Goal: Task Accomplishment & Management: Manage account settings

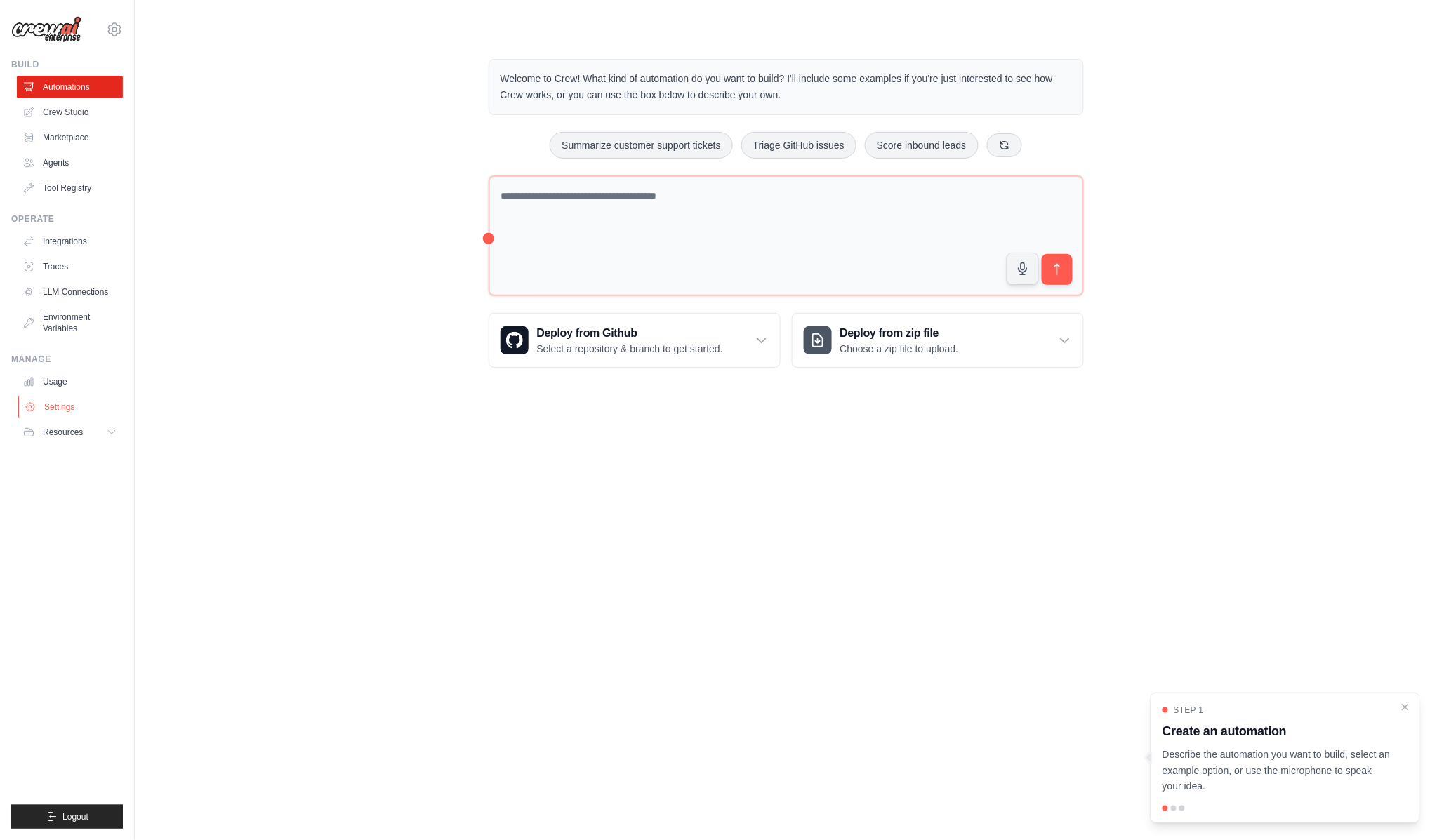
click at [45, 395] on link "Settings" at bounding box center [71, 407] width 106 height 22
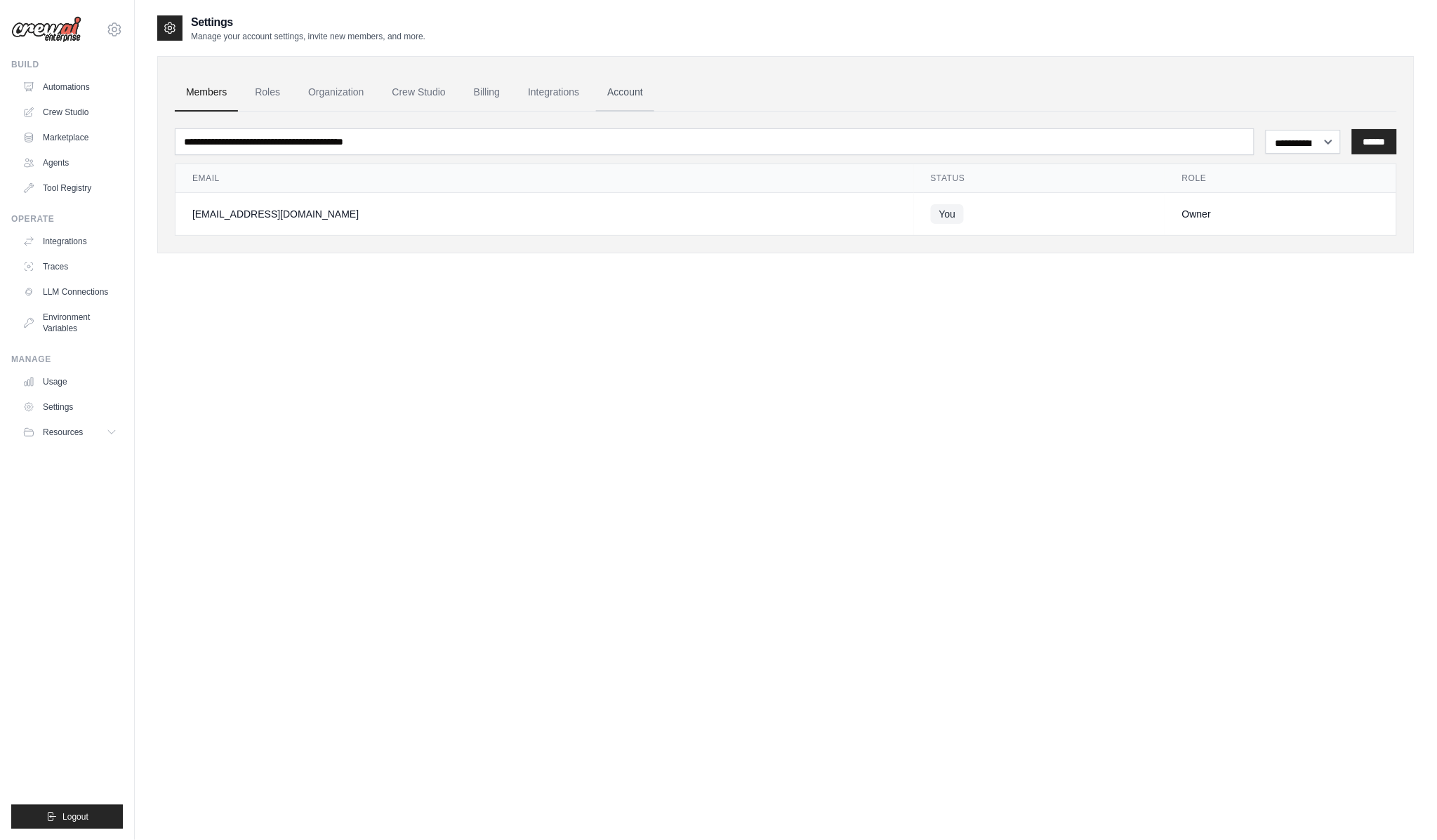
click at [596, 79] on link "Account" at bounding box center [625, 93] width 58 height 38
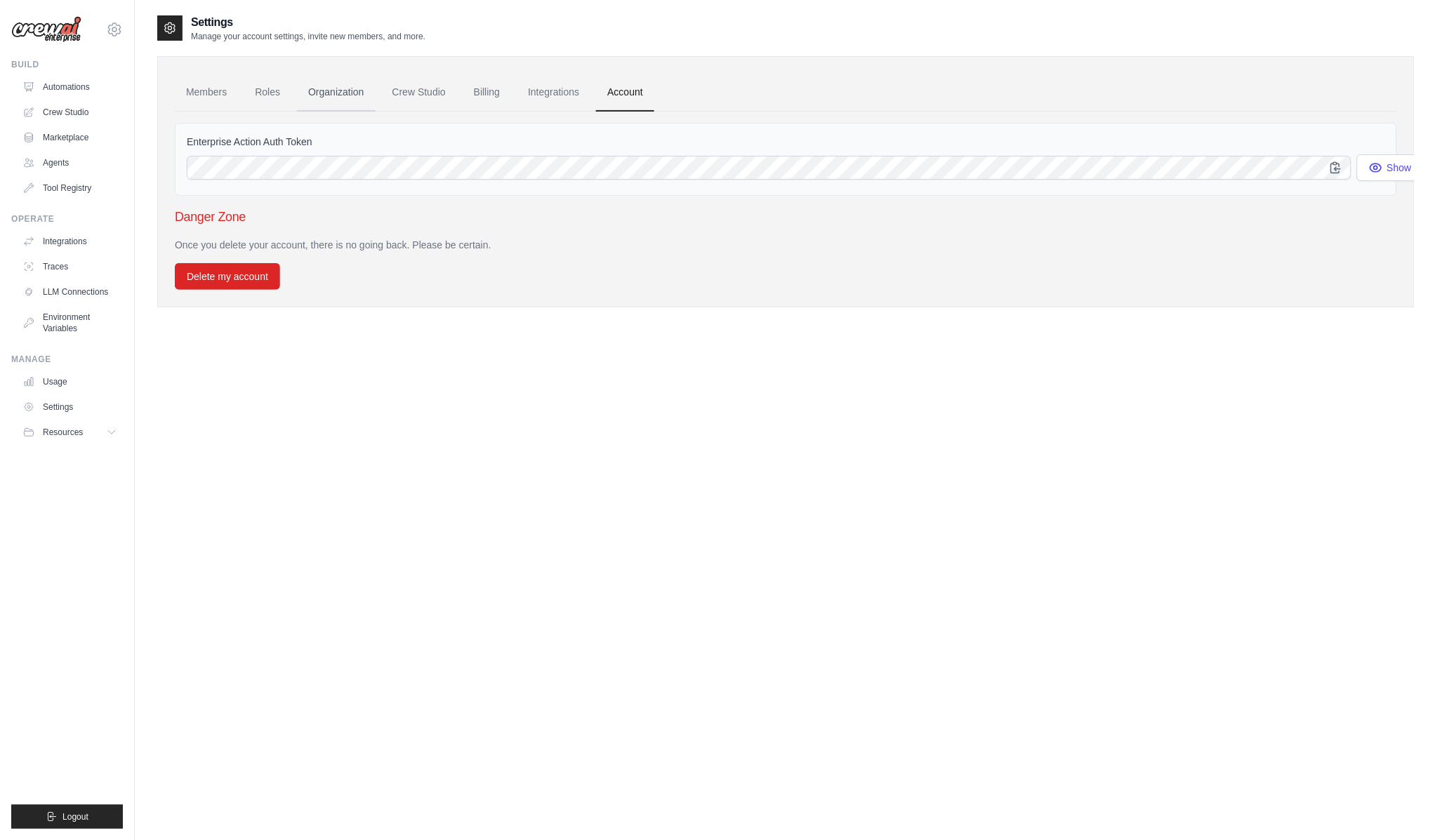
click at [304, 84] on link "Organization" at bounding box center [335, 93] width 78 height 38
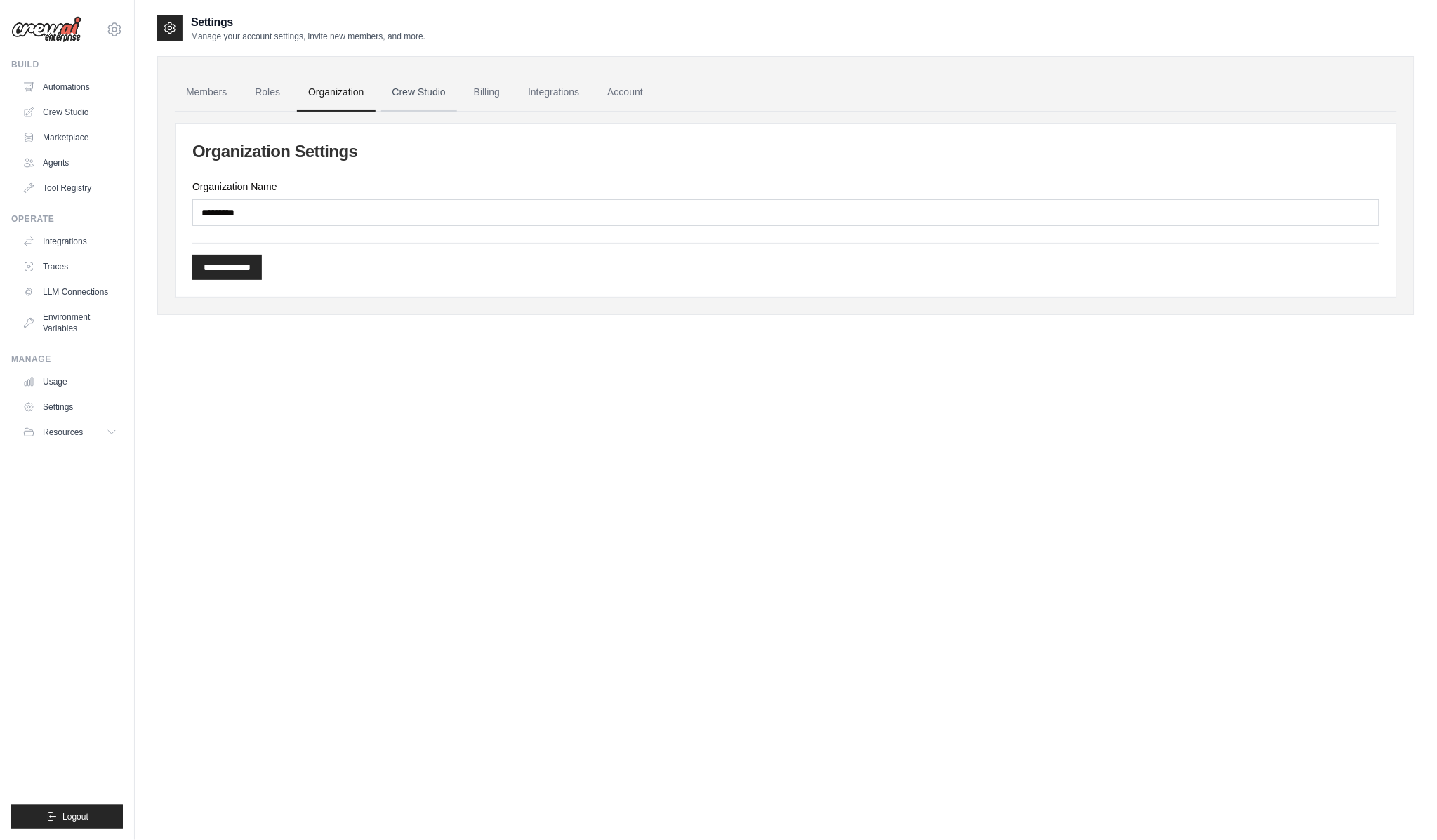
click at [381, 85] on link "Crew Studio" at bounding box center [419, 93] width 76 height 38
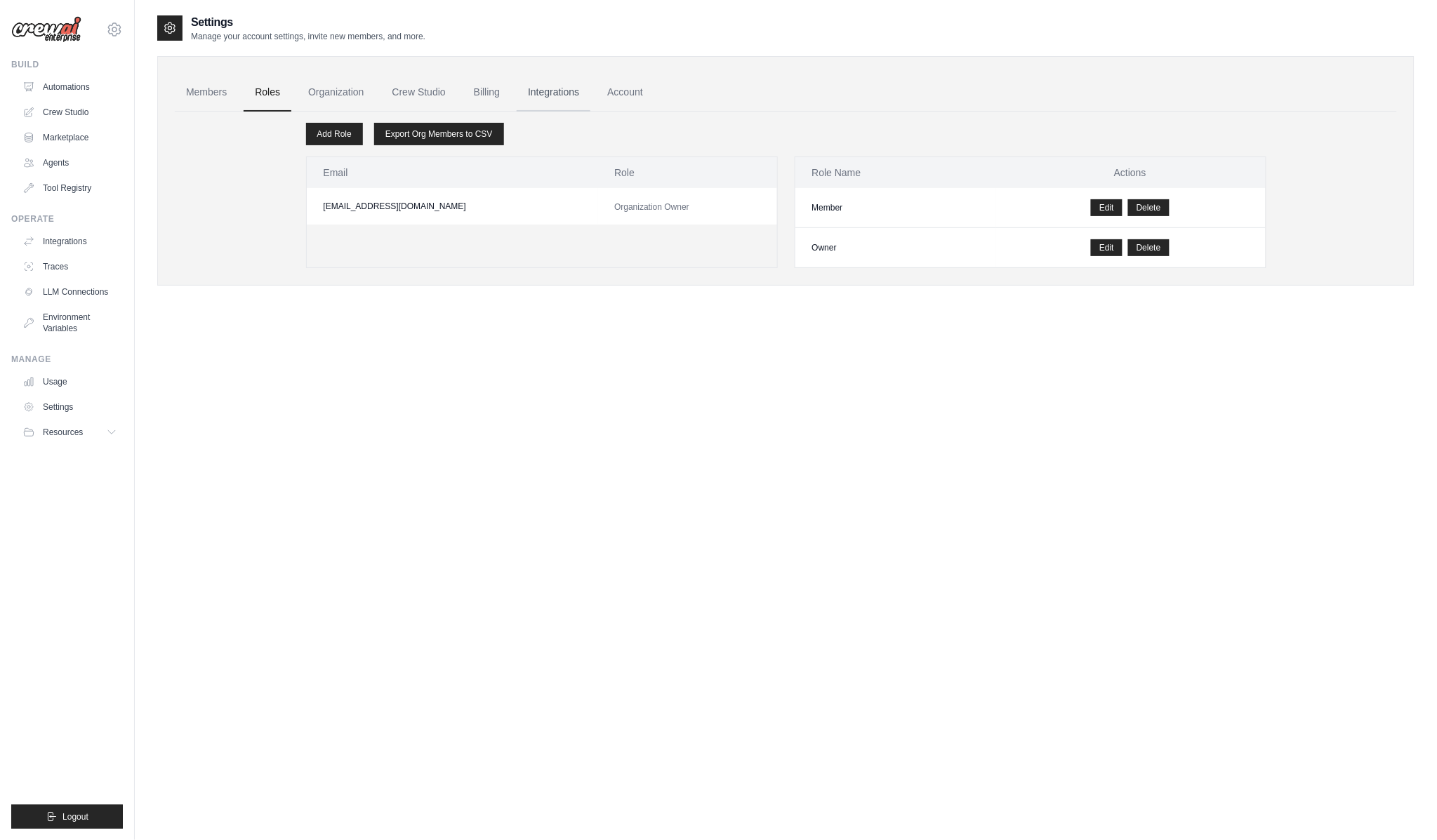
click at [517, 82] on link "Integrations" at bounding box center [554, 93] width 74 height 38
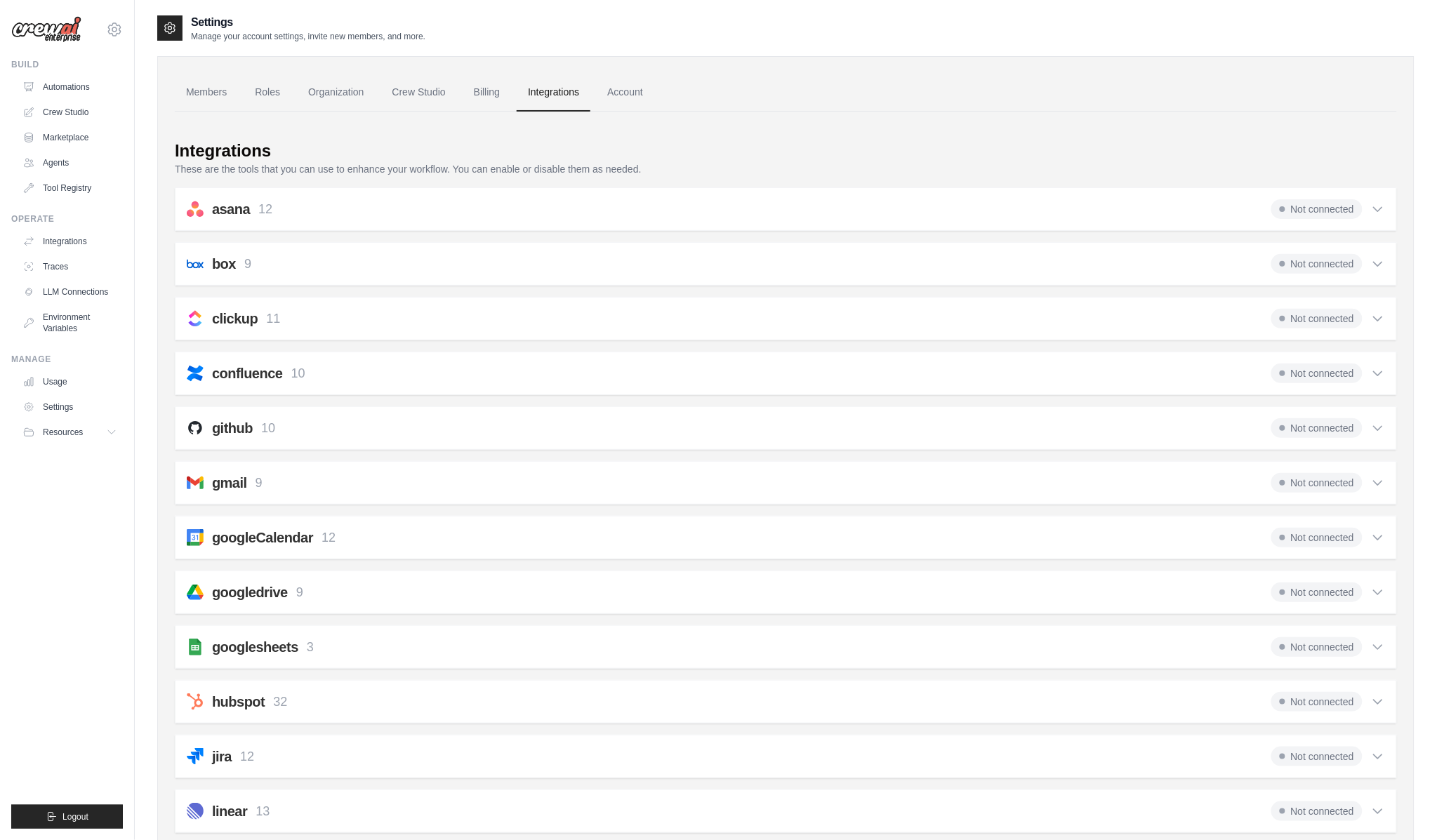
click at [596, 81] on link "Account" at bounding box center [625, 93] width 58 height 38
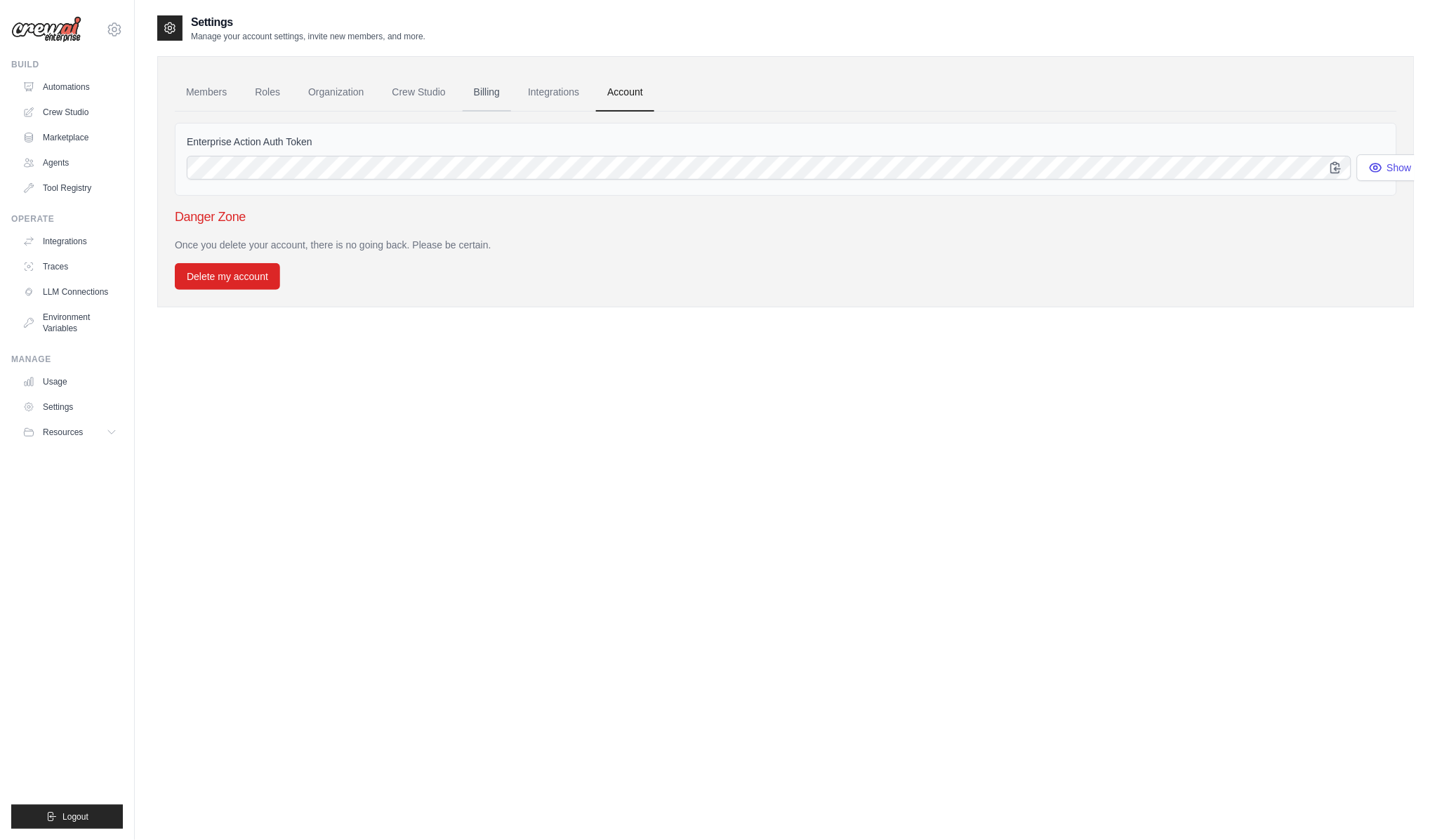
click at [463, 83] on link "Billing" at bounding box center [487, 93] width 48 height 38
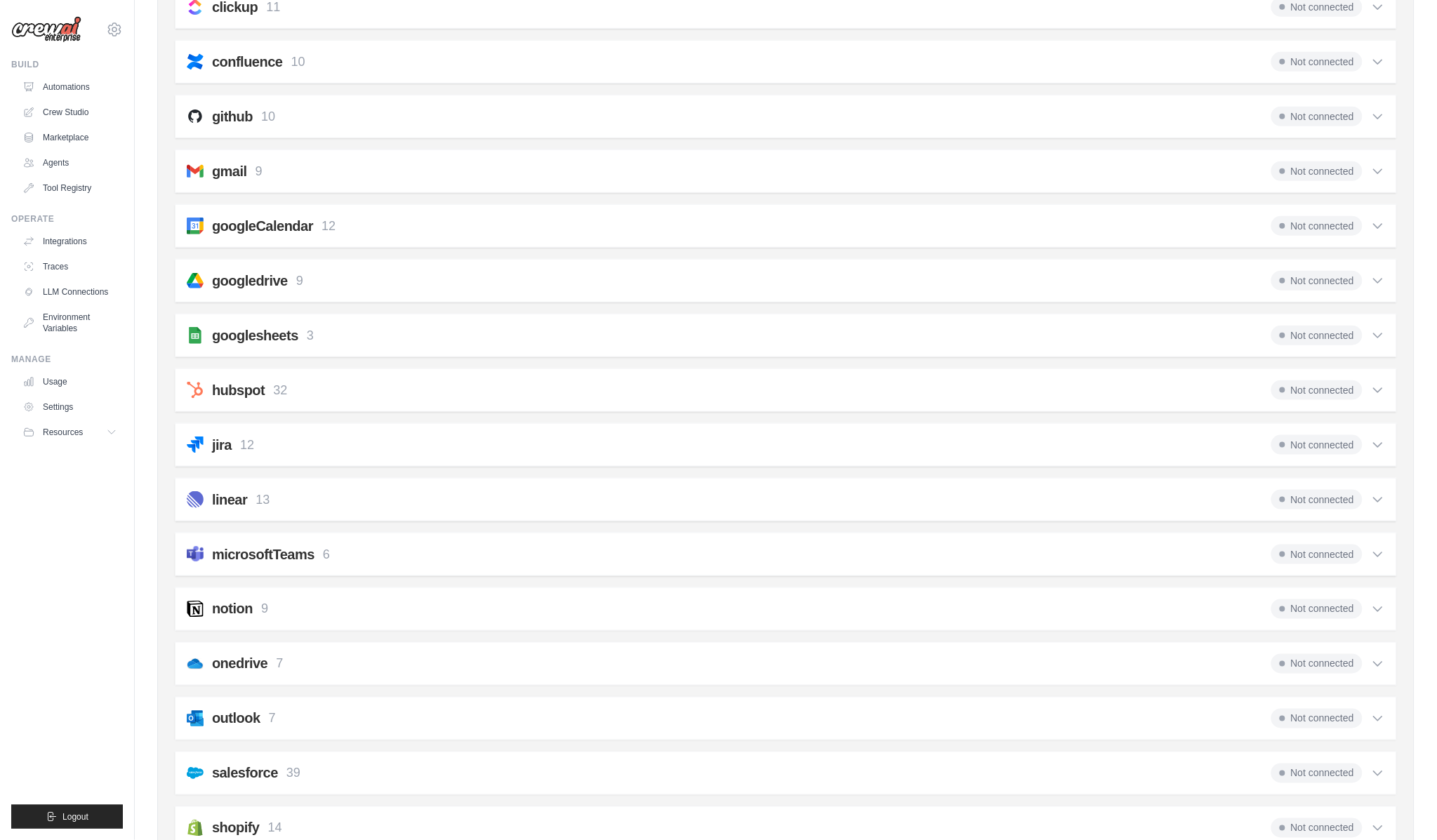
scroll to position [389, 0]
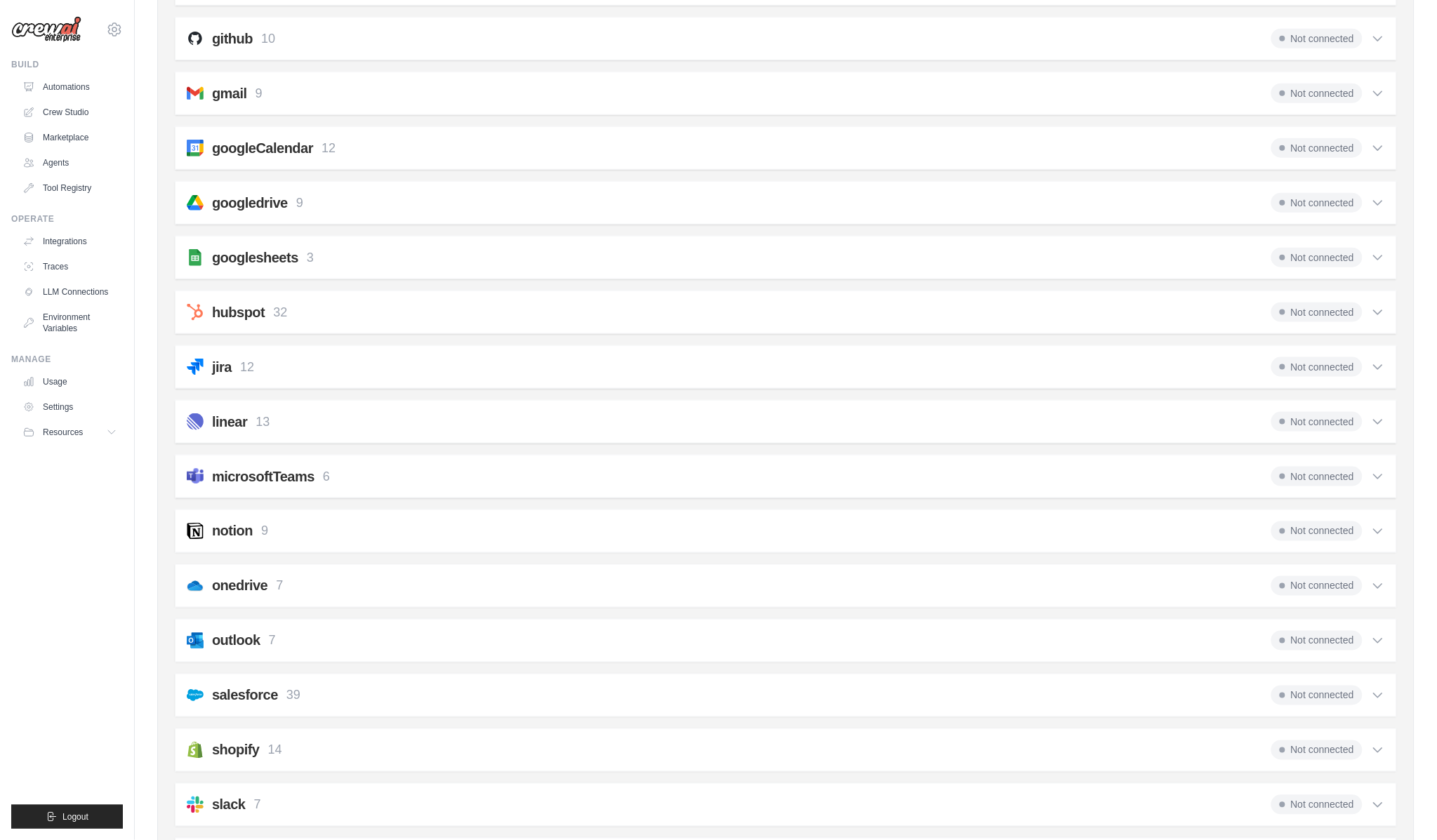
click at [1374, 521] on div "Not connected" at bounding box center [1328, 530] width 114 height 20
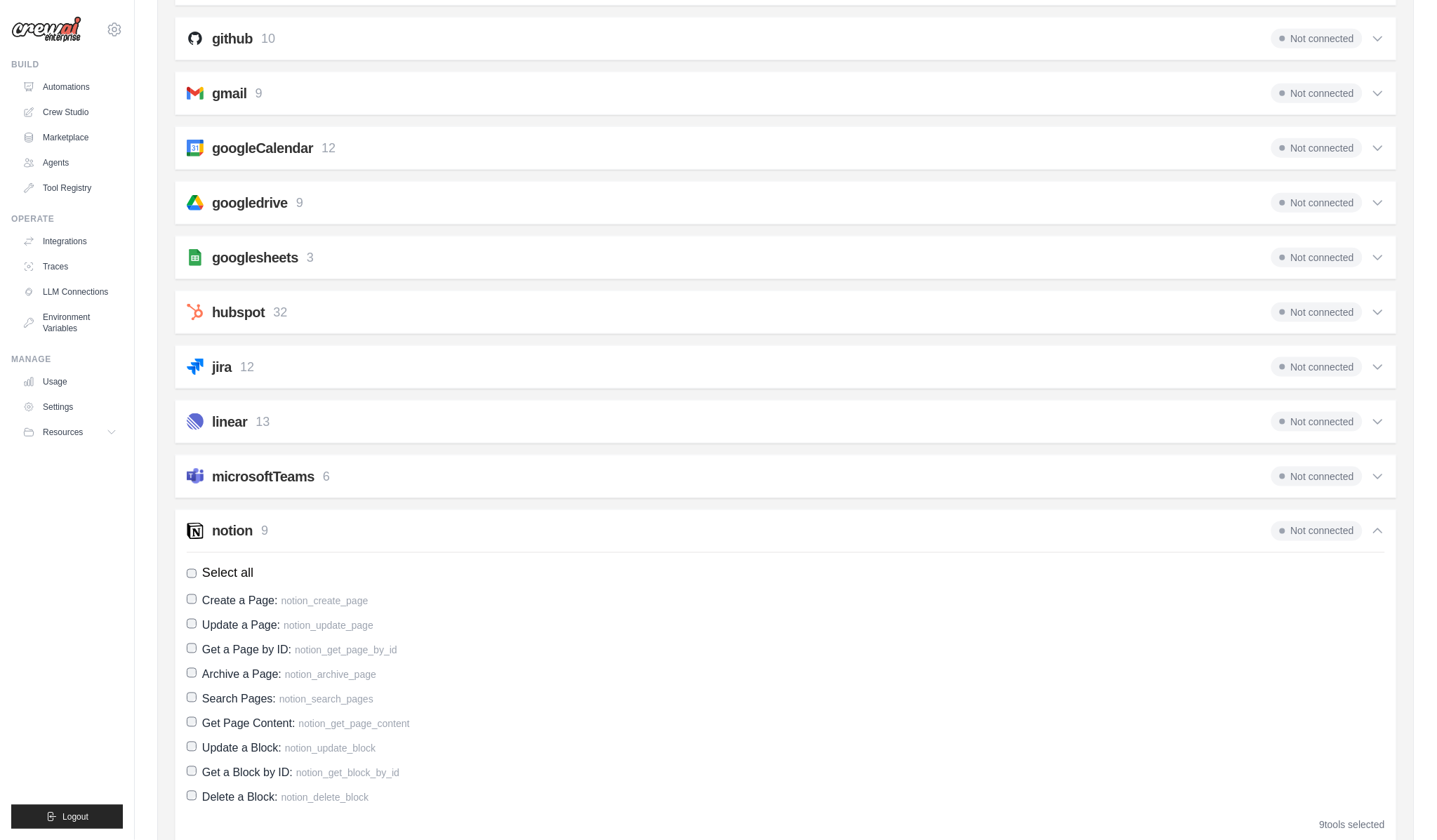
click at [1374, 521] on div "Not connected" at bounding box center [1328, 530] width 114 height 20
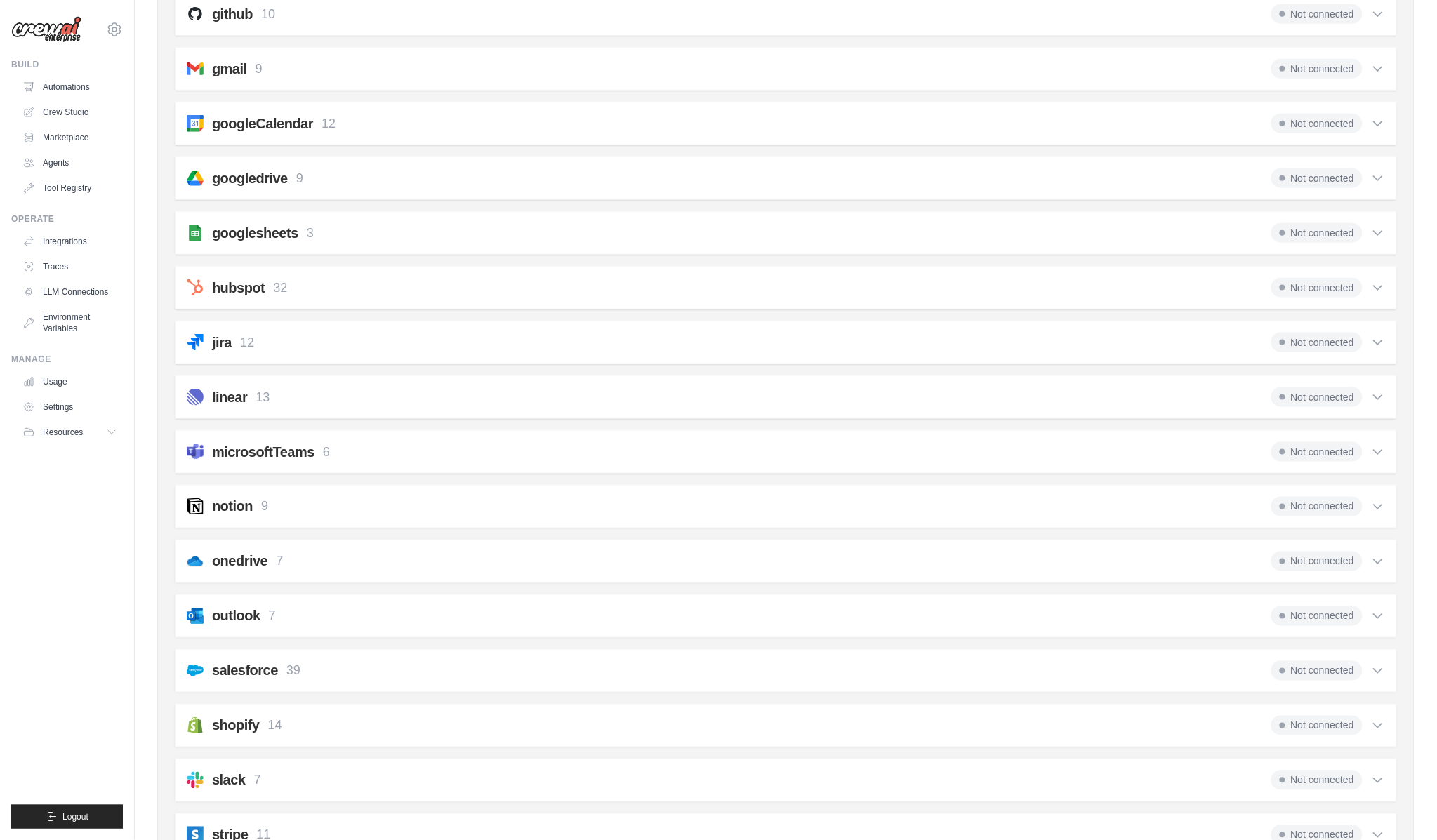
scroll to position [0, 0]
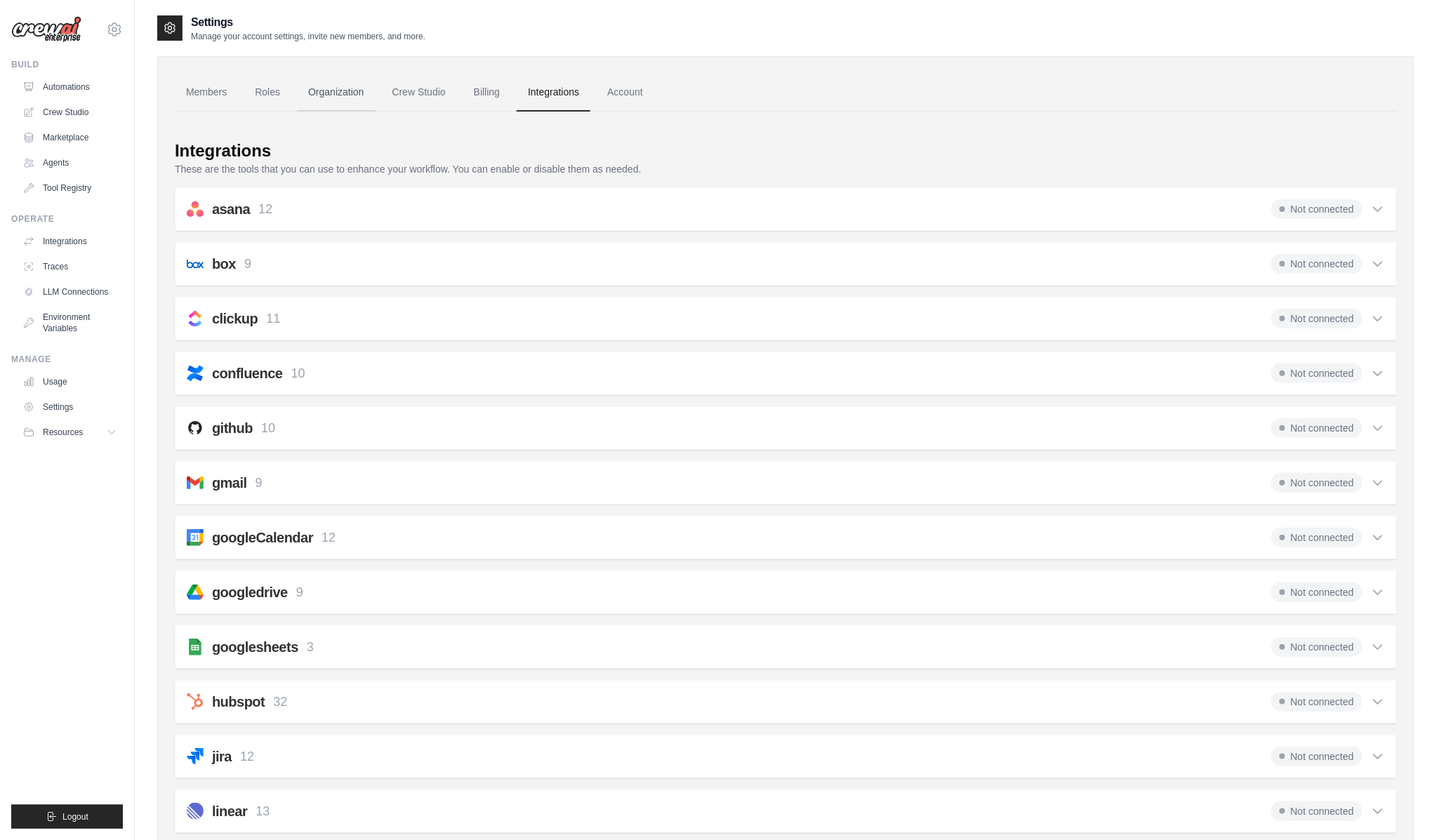
click at [297, 75] on link "Organization" at bounding box center [335, 93] width 78 height 38
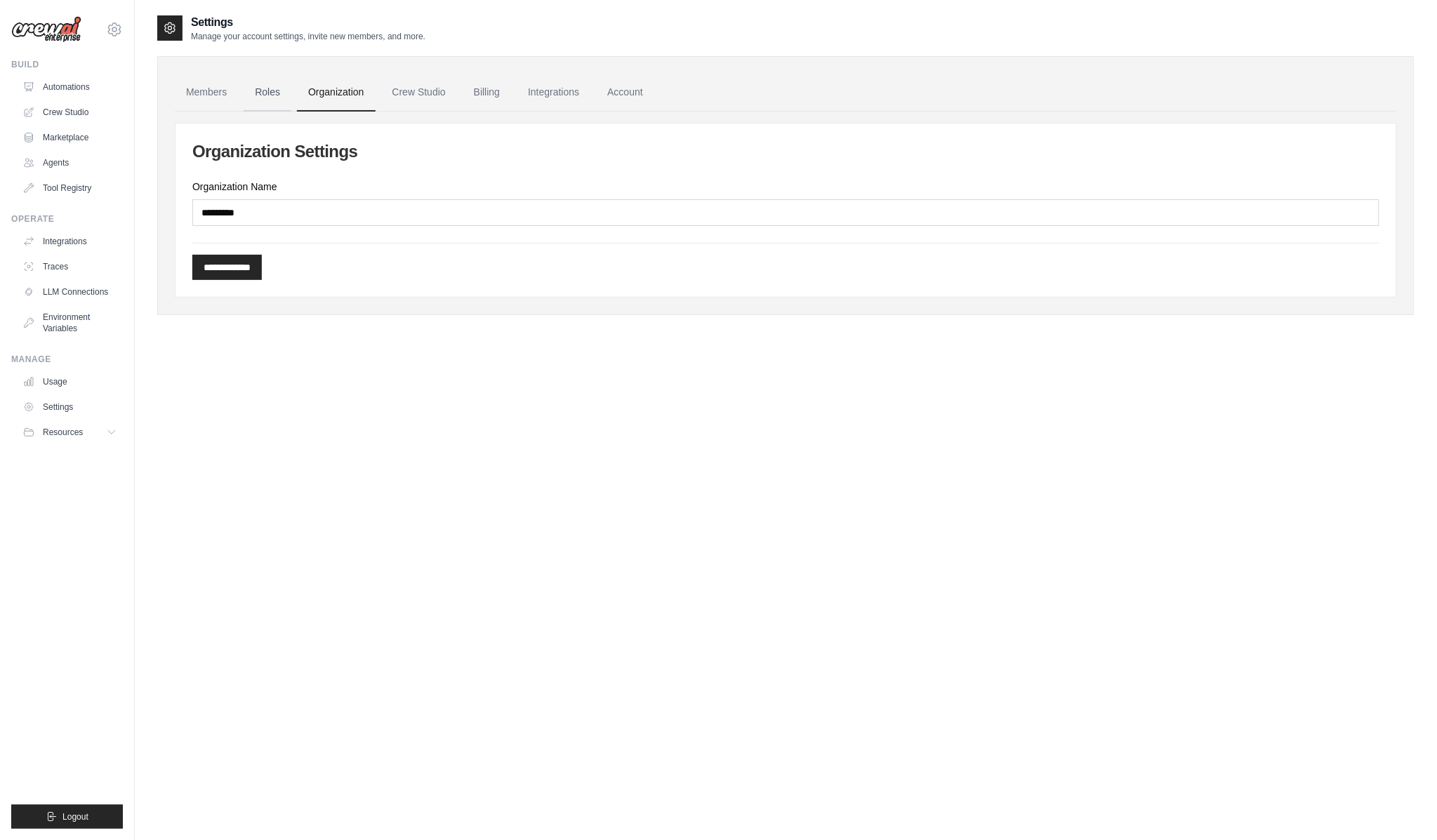
click at [243, 86] on link "Roles" at bounding box center [267, 93] width 47 height 38
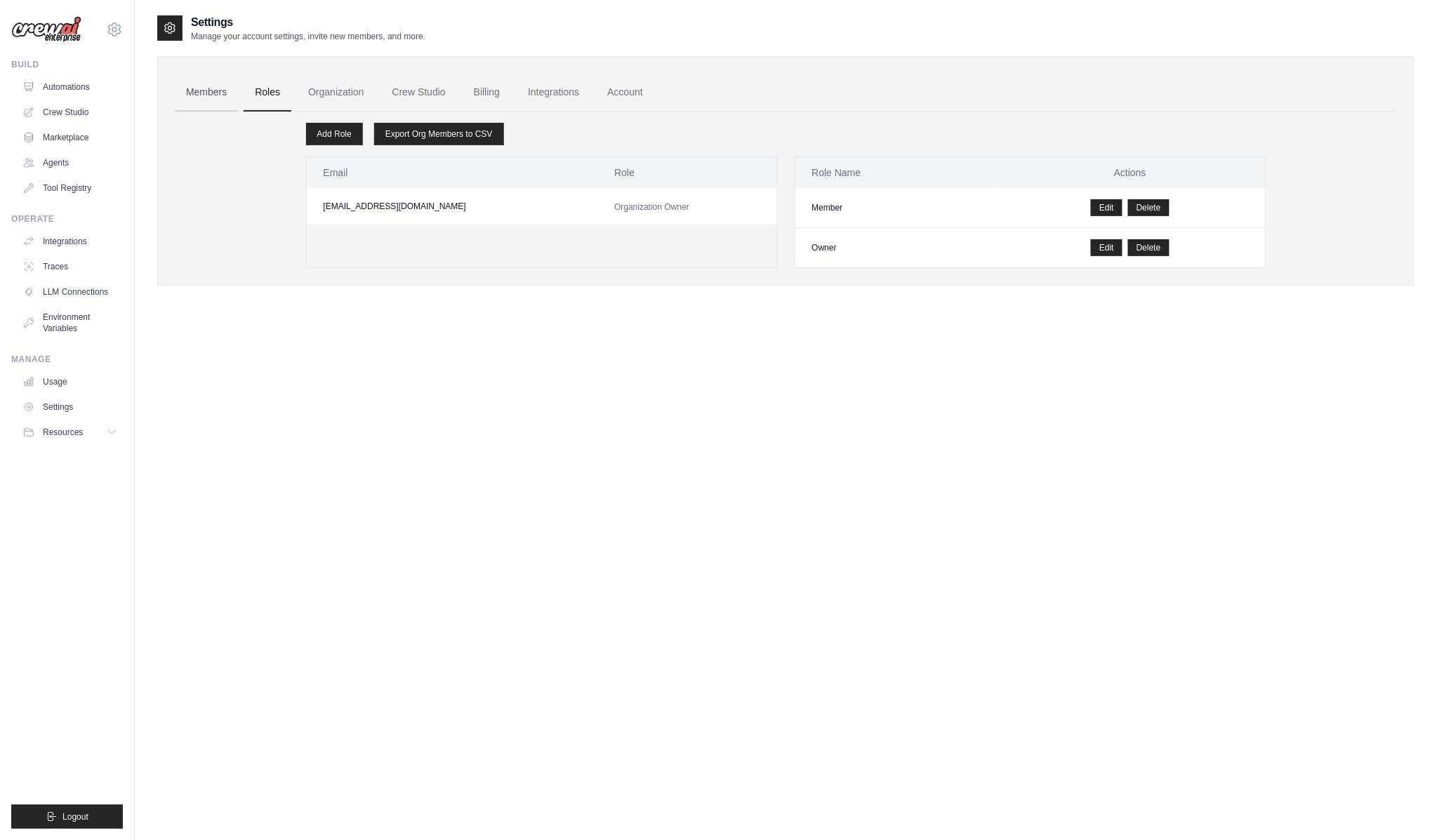
click at [183, 80] on link "Members" at bounding box center [206, 93] width 63 height 38
